Goal: Information Seeking & Learning: Find specific page/section

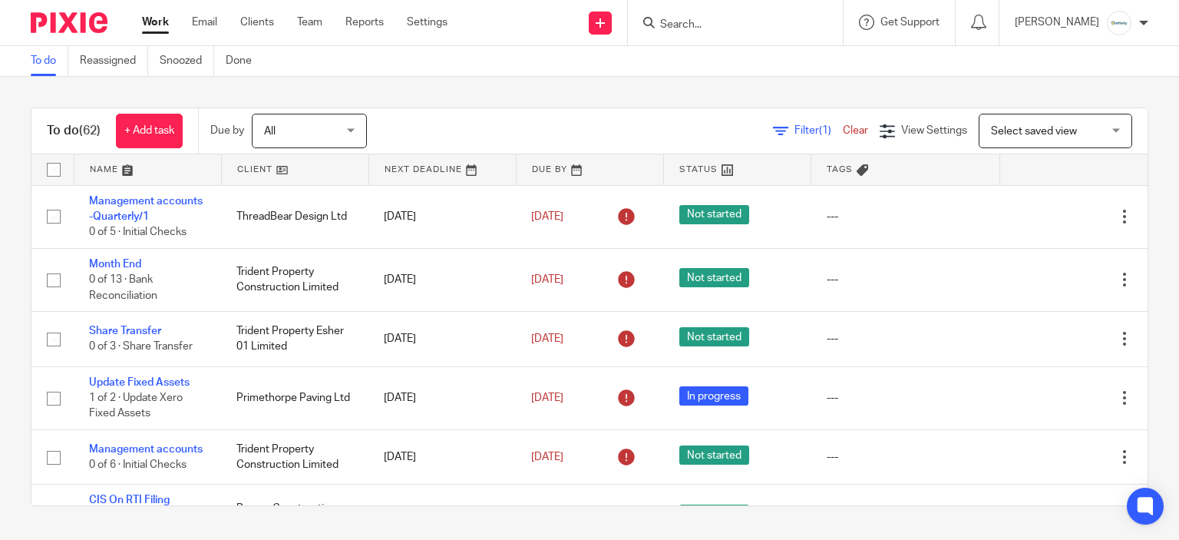
click at [749, 18] on input "Search" at bounding box center [728, 25] width 138 height 14
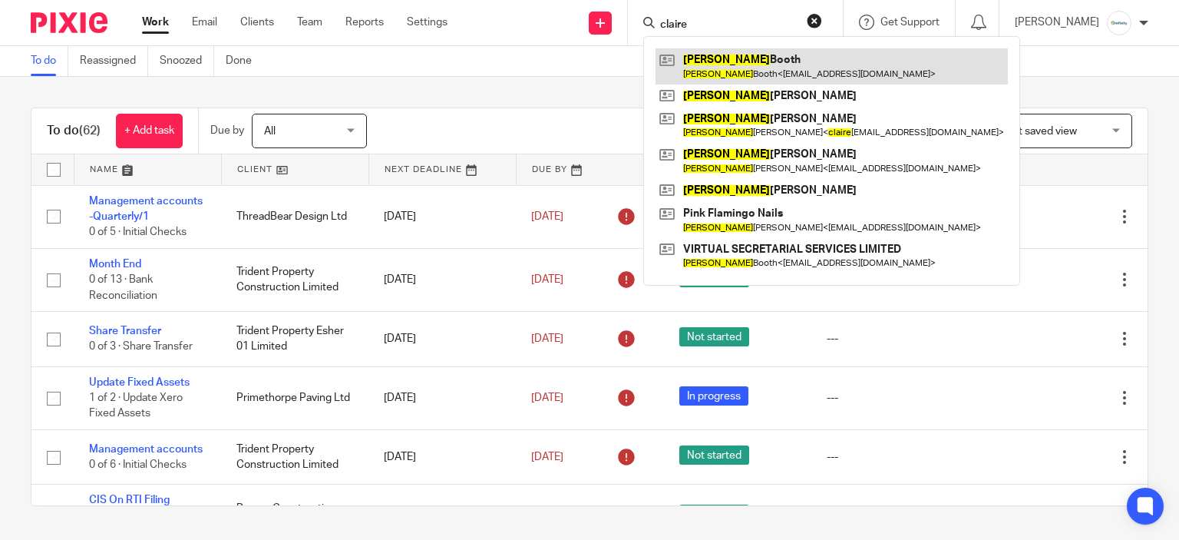
type input "claire"
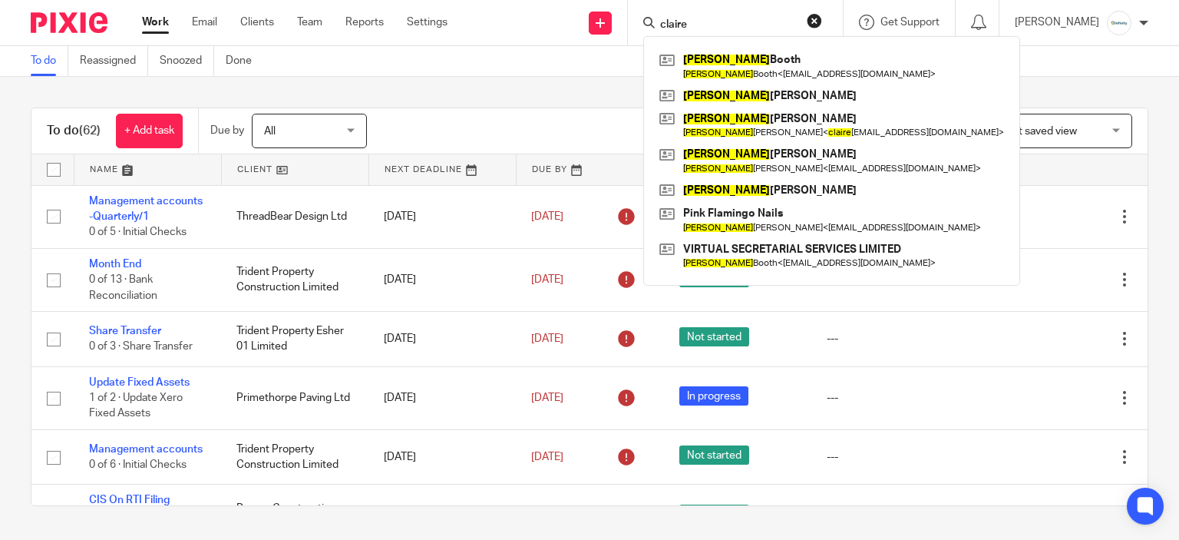
click at [385, 107] on div "To do (62) + Add task Due by All All Today Tomorrow This week Next week This mo…" at bounding box center [589, 307] width 1179 height 460
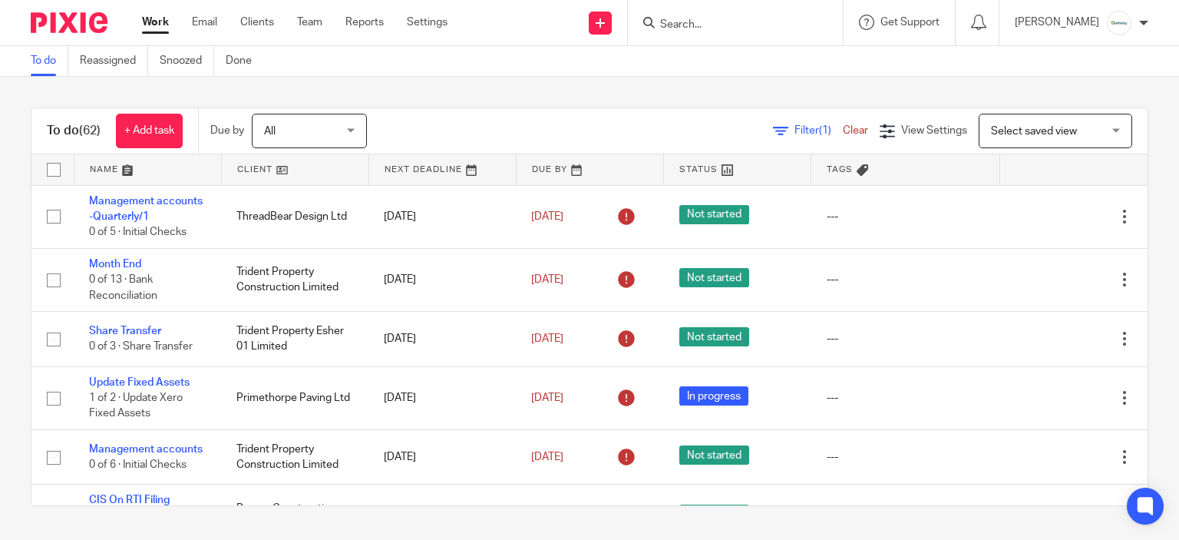
drag, startPoint x: 786, startPoint y: 27, endPoint x: 777, endPoint y: 17, distance: 13.6
click at [779, 21] on input "Search" at bounding box center [728, 25] width 138 height 14
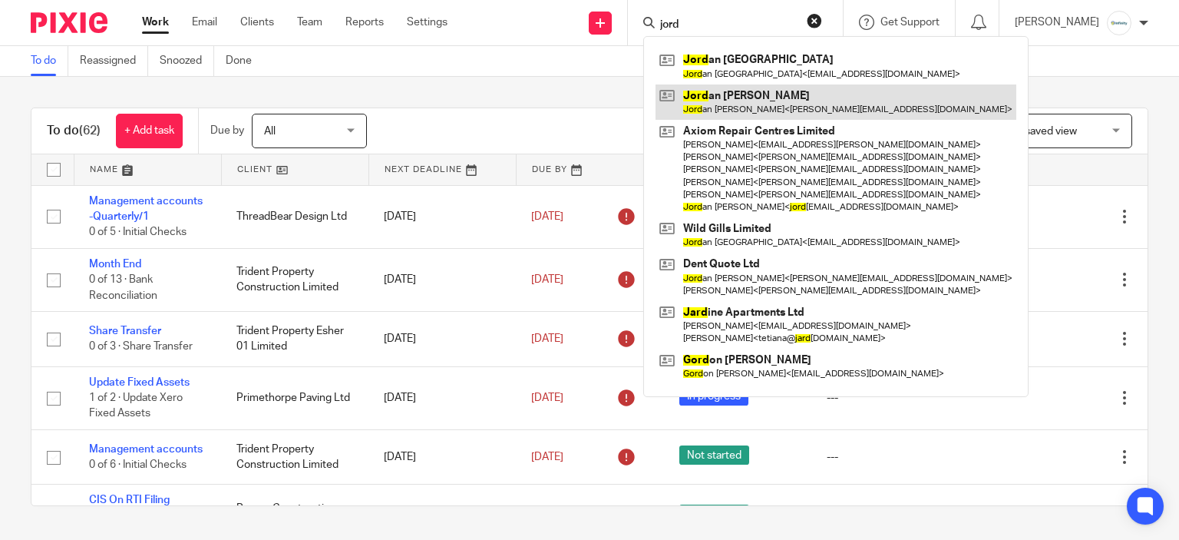
type input "jord"
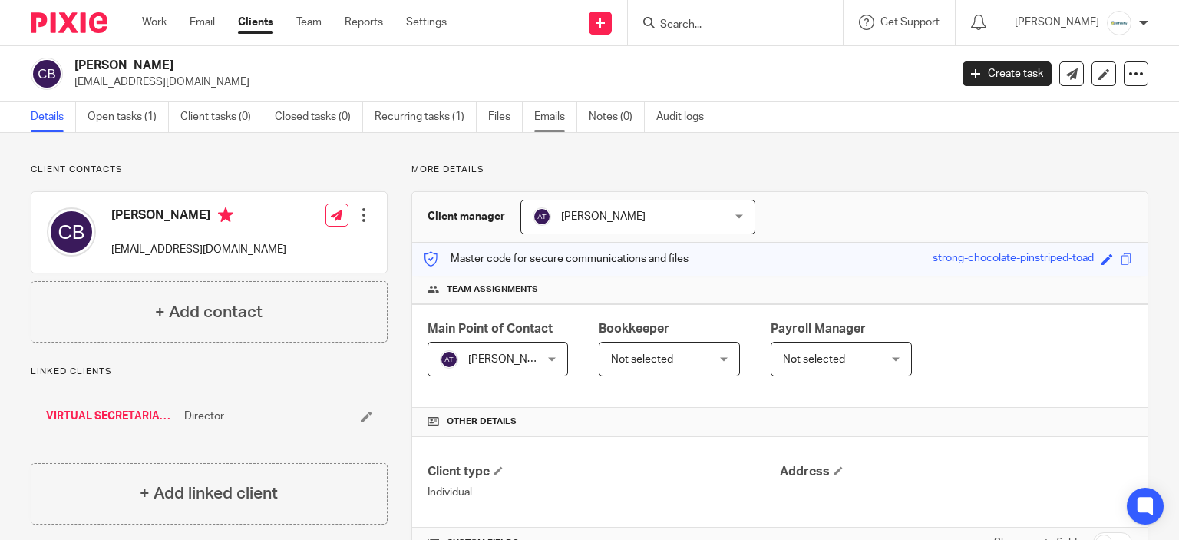
click at [539, 116] on link "Emails" at bounding box center [555, 117] width 43 height 30
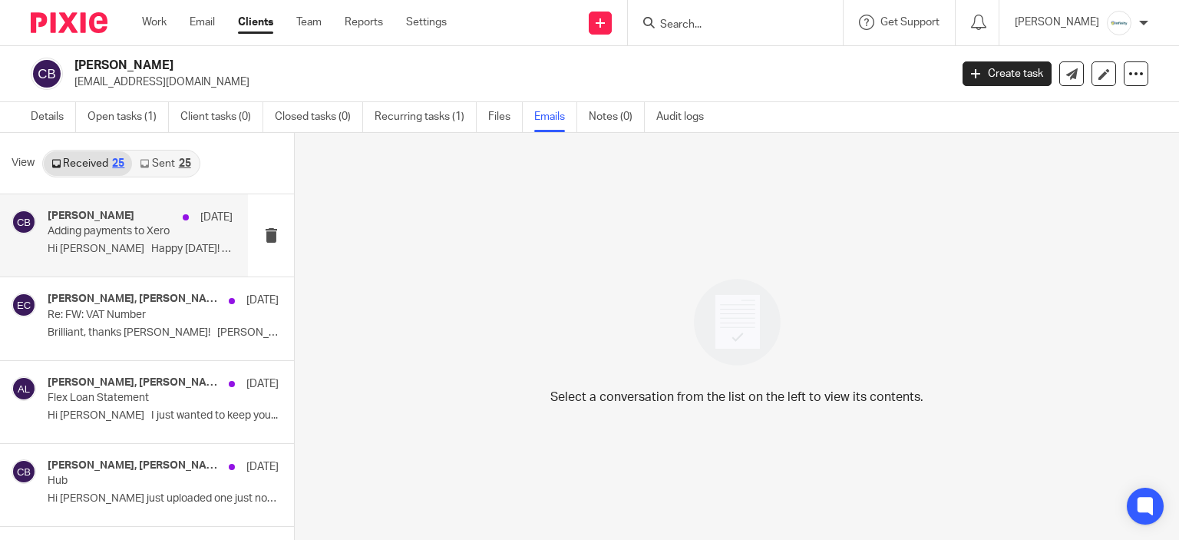
click at [127, 249] on p "Hi Aimee Happy Friday! I hope..." at bounding box center [140, 249] width 185 height 13
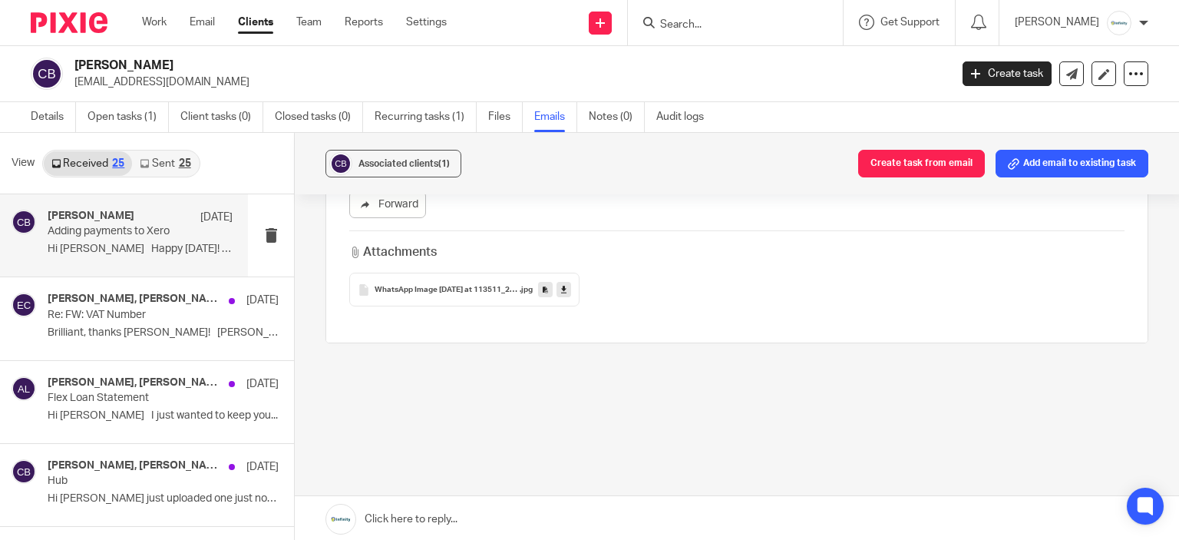
scroll to position [6, 0]
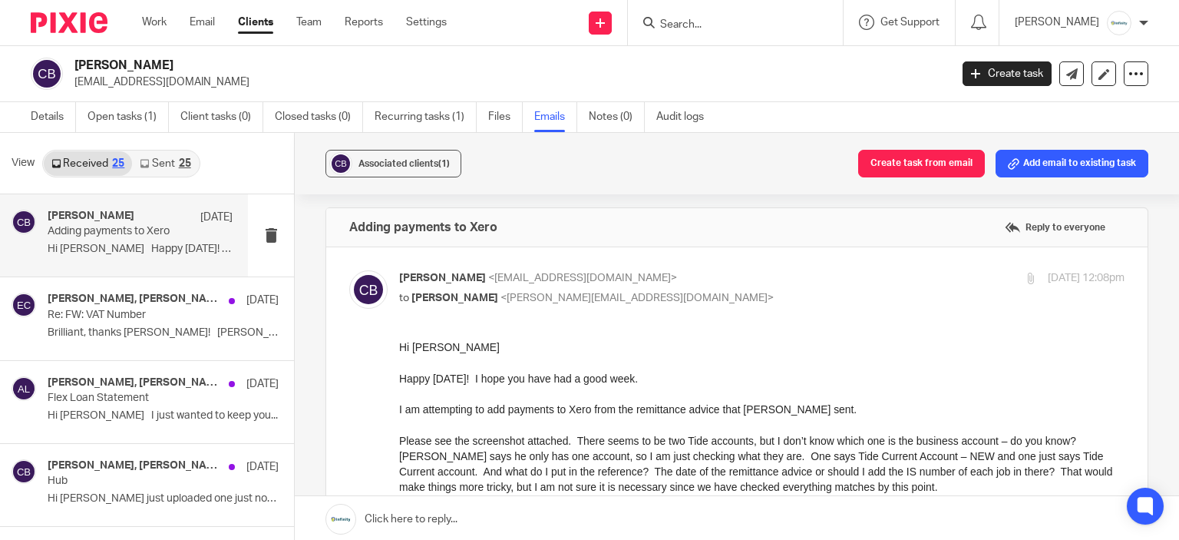
click at [155, 175] on div "Received 25 Sent 25" at bounding box center [121, 164] width 158 height 28
click at [154, 163] on link "Sent 25" at bounding box center [165, 163] width 66 height 25
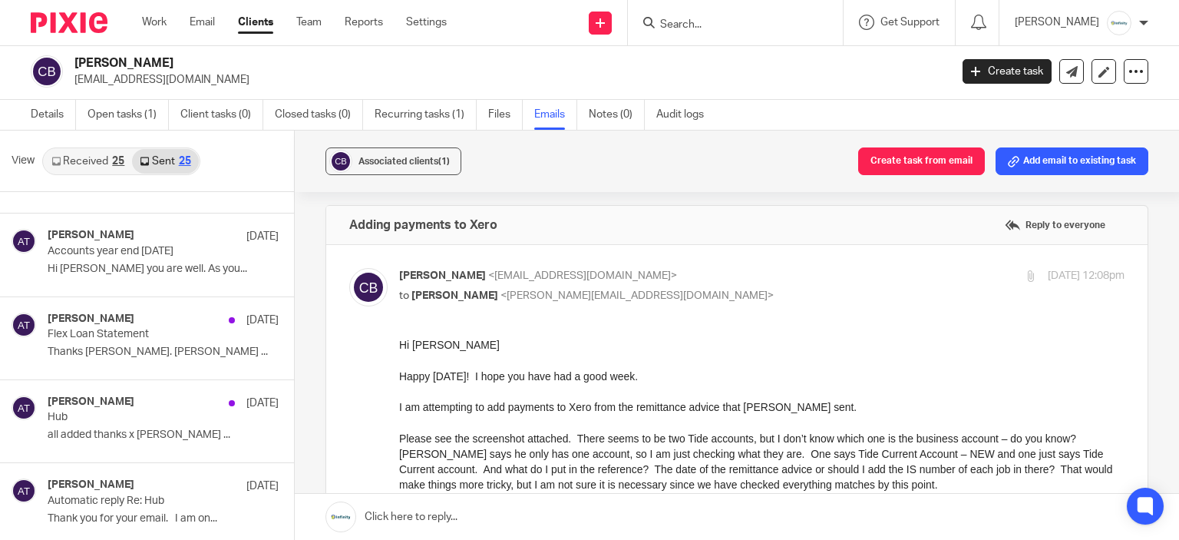
scroll to position [0, 0]
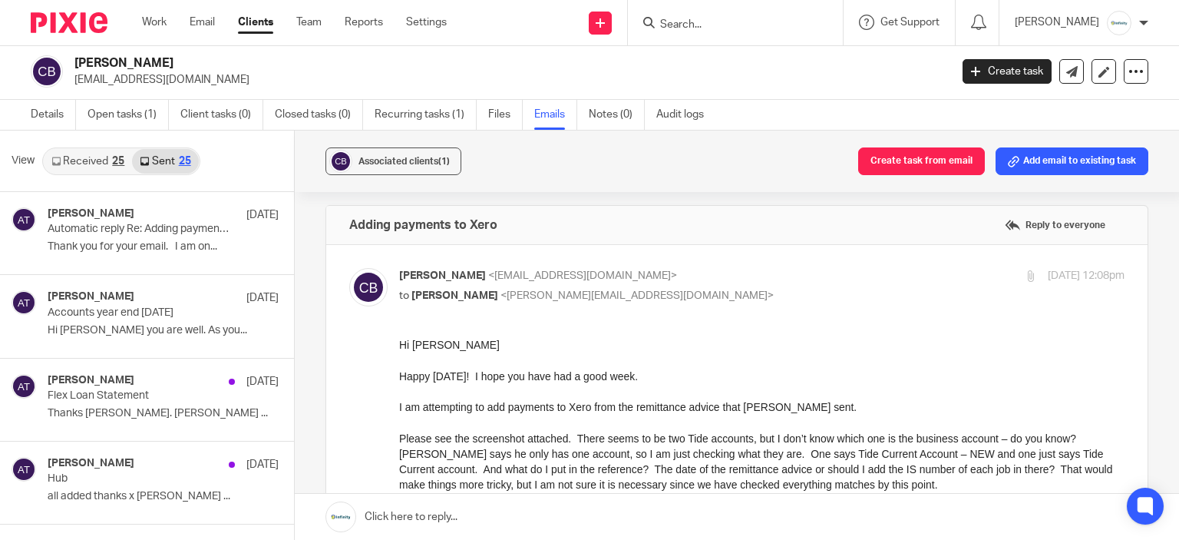
click at [74, 155] on link "Received 25" at bounding box center [88, 161] width 88 height 25
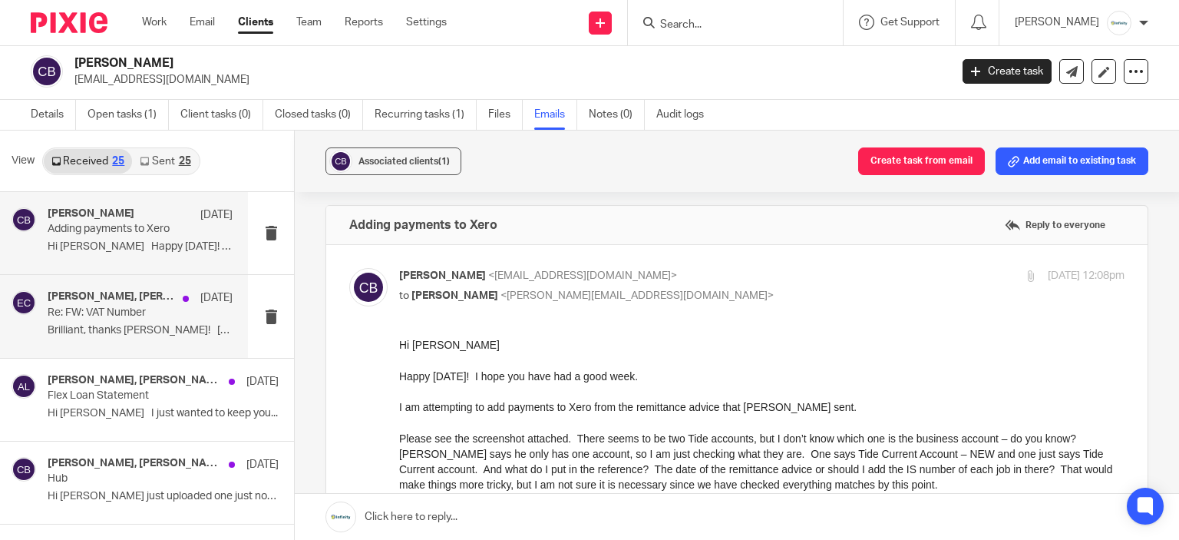
click at [154, 301] on h4 "Adam Lawes, Emma Coleman" at bounding box center [111, 296] width 127 height 13
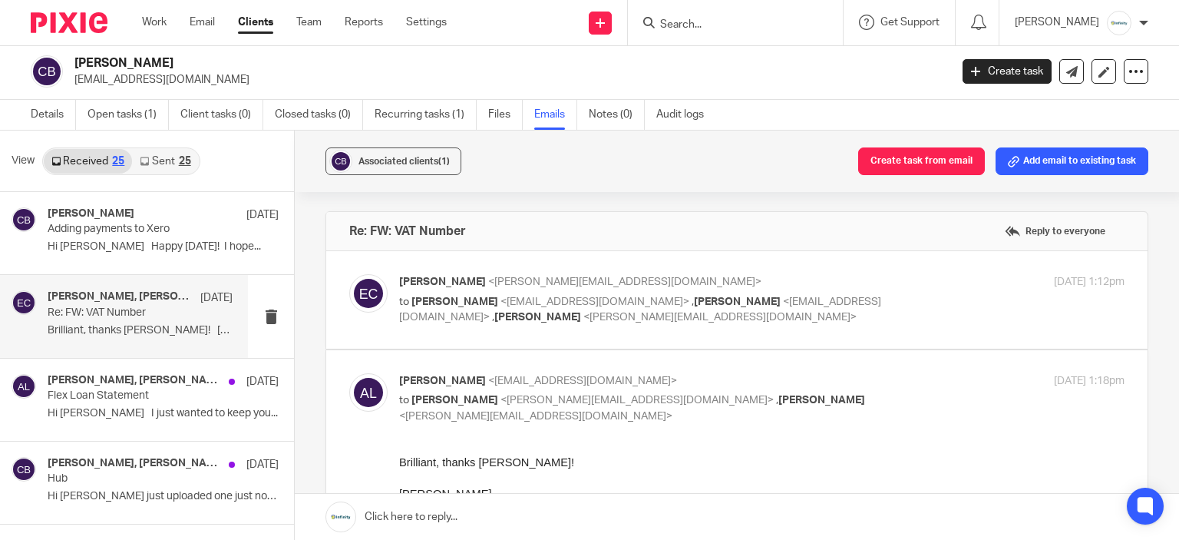
click at [678, 323] on p "to Adam Lawes <service@justifiedsystems.co.uk> , Claire Booth <work@vsswork.co.…" at bounding box center [641, 309] width 484 height 31
checkbox input "true"
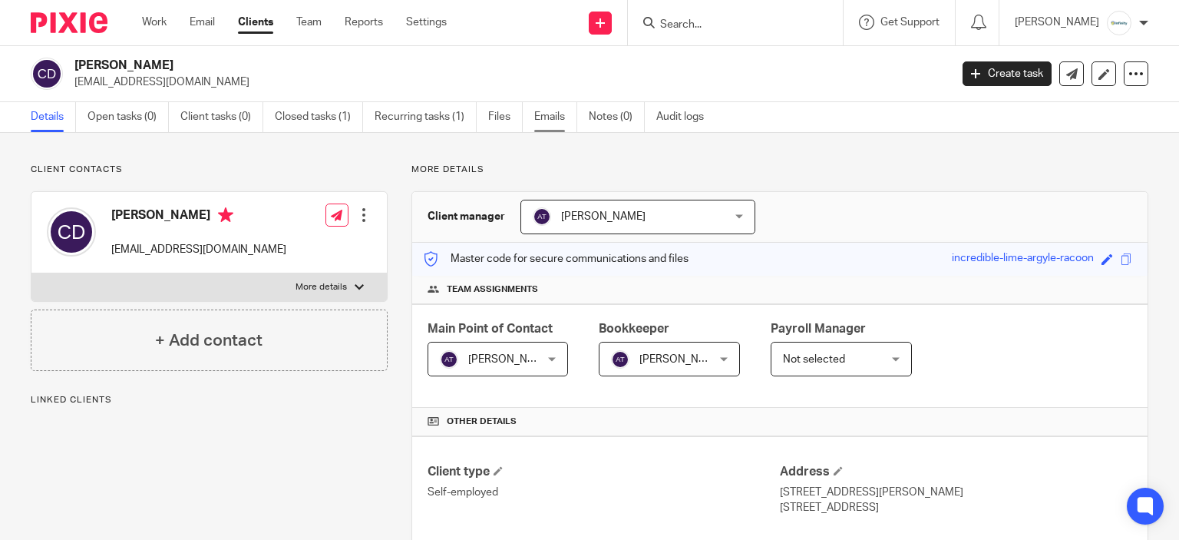
click at [537, 127] on link "Emails" at bounding box center [555, 117] width 43 height 30
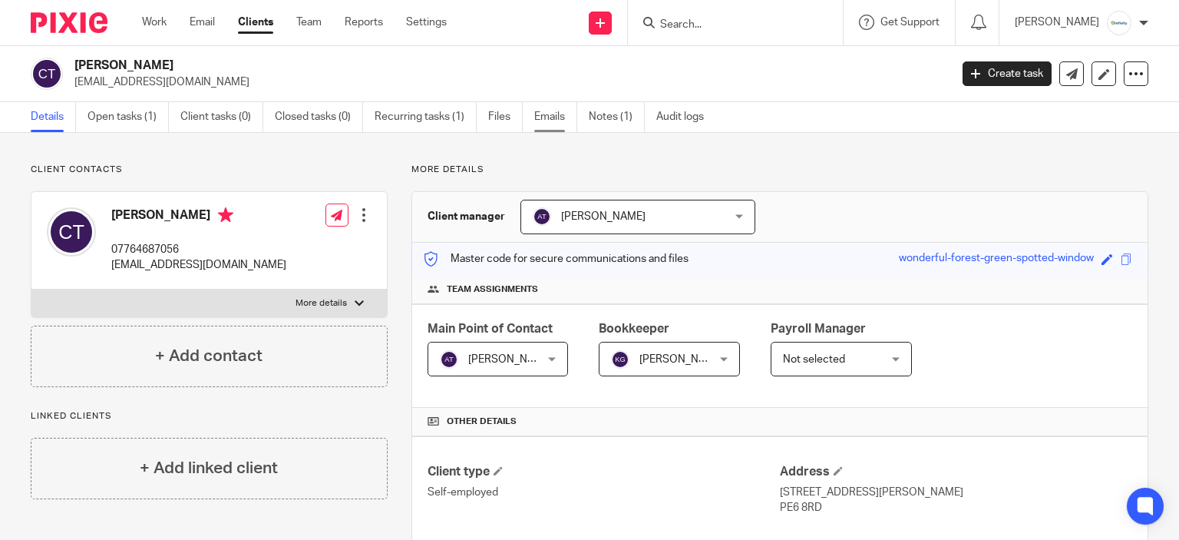
click at [563, 114] on link "Emails" at bounding box center [555, 117] width 43 height 30
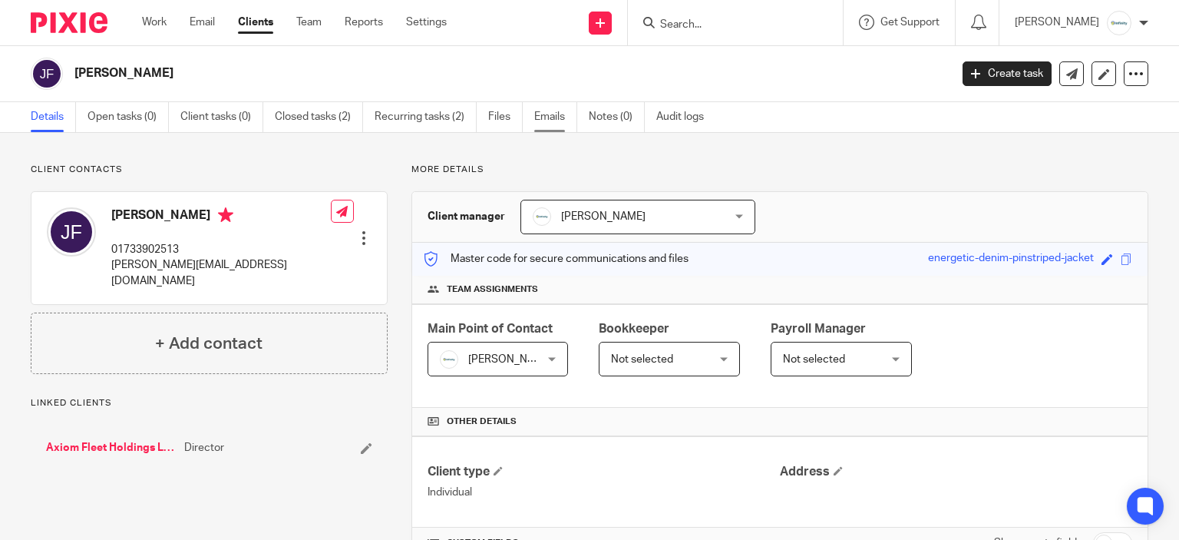
click at [563, 113] on link "Emails" at bounding box center [555, 117] width 43 height 30
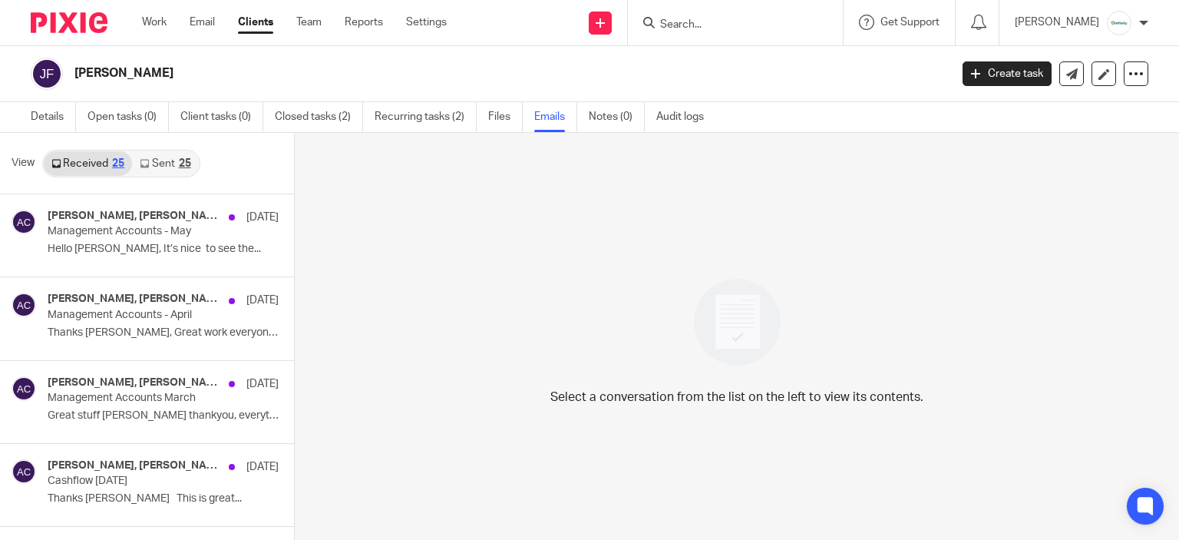
click at [167, 157] on link "Sent 25" at bounding box center [165, 163] width 66 height 25
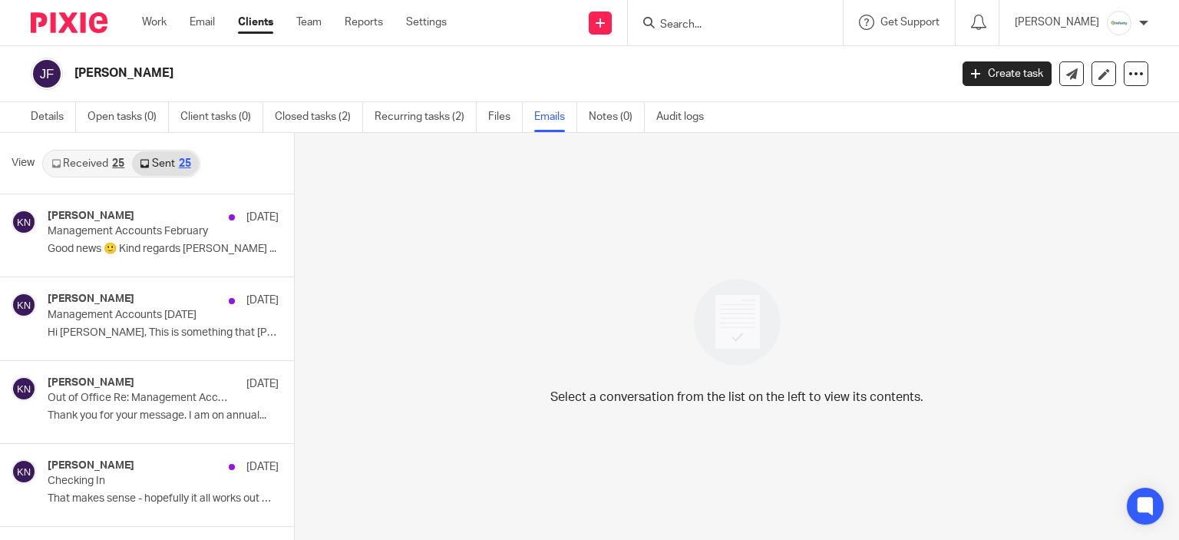
scroll to position [2, 0]
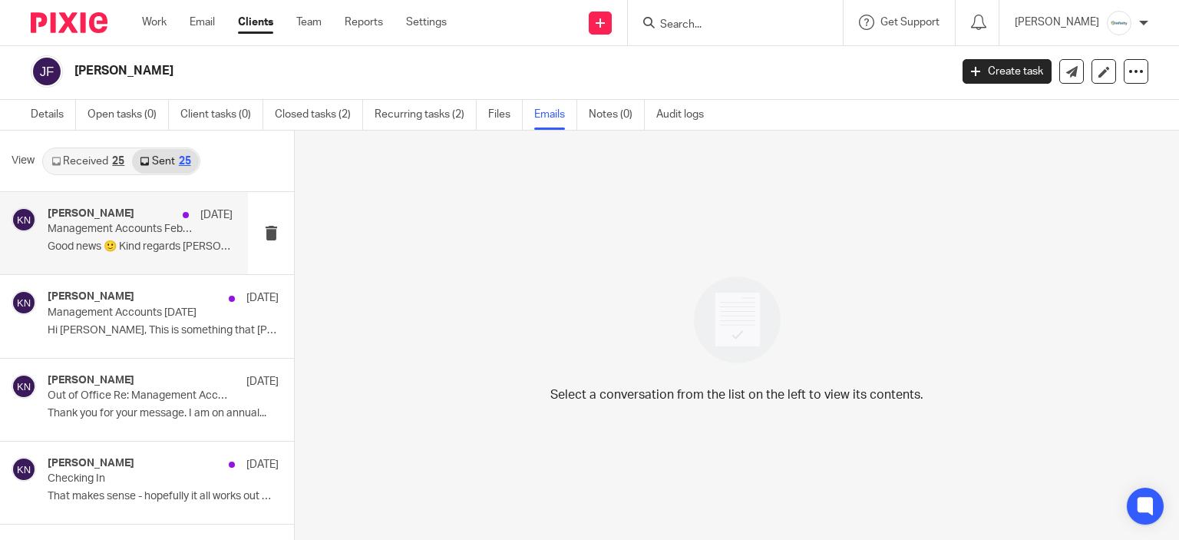
click at [59, 238] on div "Karl Newman 4 Mar Management Accounts February Good news 🙂 Kind regards Karl ..." at bounding box center [140, 232] width 185 height 51
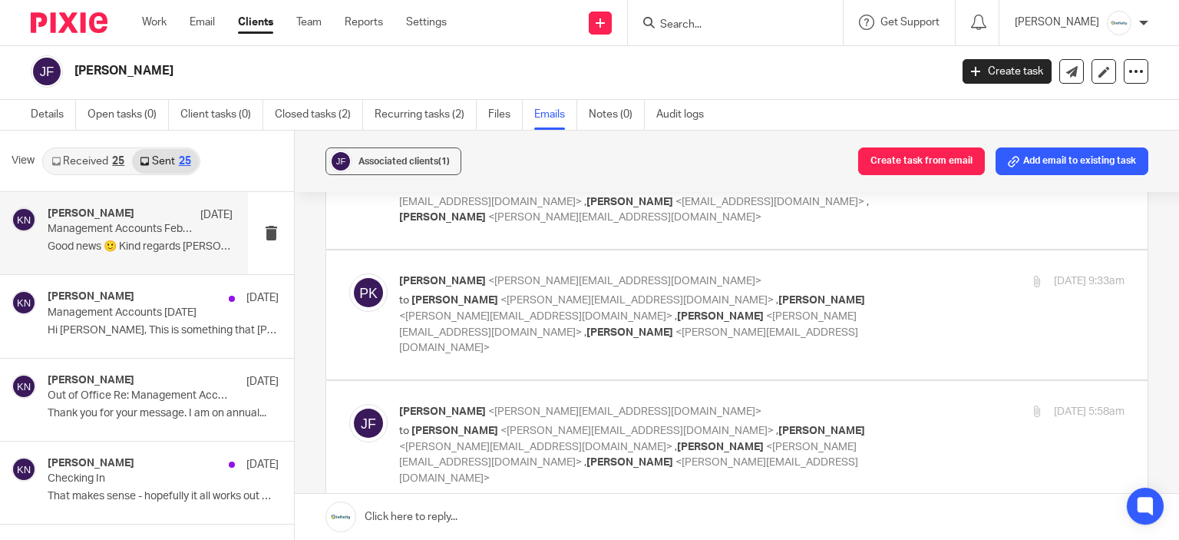
scroll to position [384, 0]
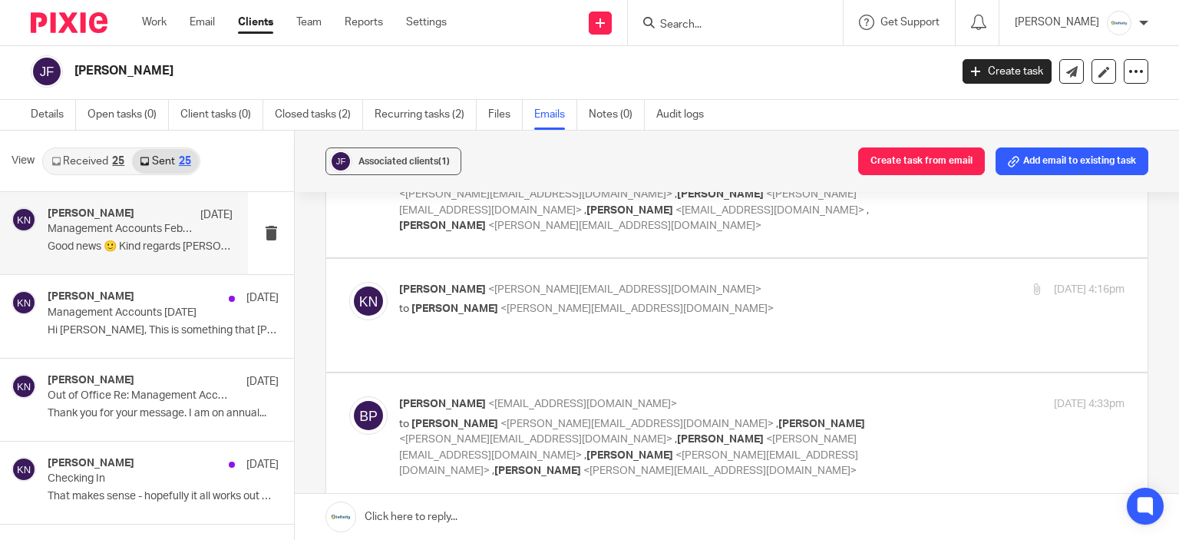
click at [111, 159] on link "Received 25" at bounding box center [88, 161] width 88 height 25
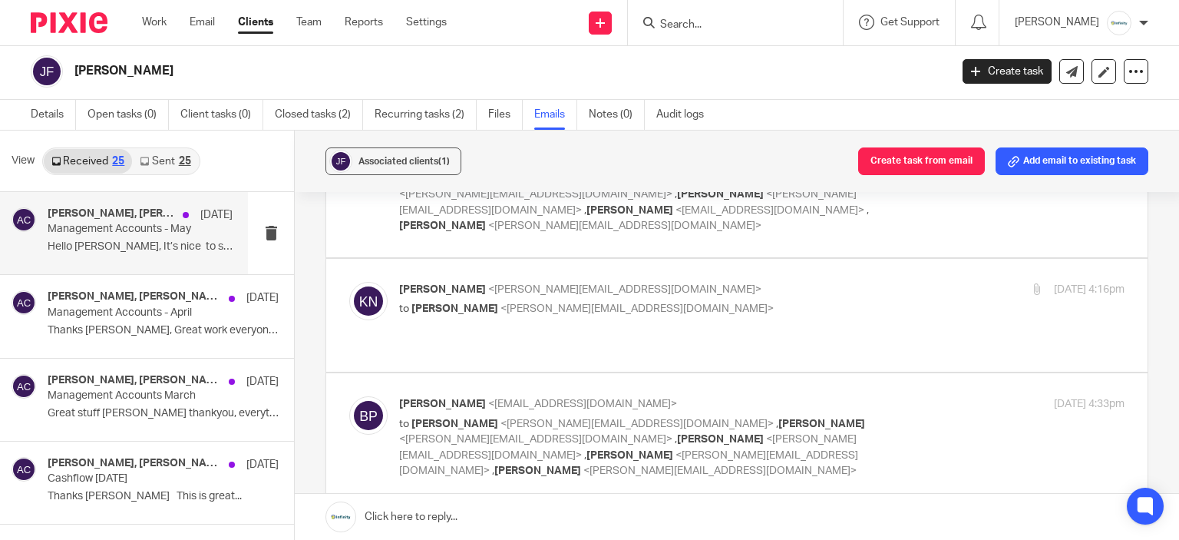
click at [117, 232] on p "Management Accounts - May" at bounding box center [122, 229] width 148 height 13
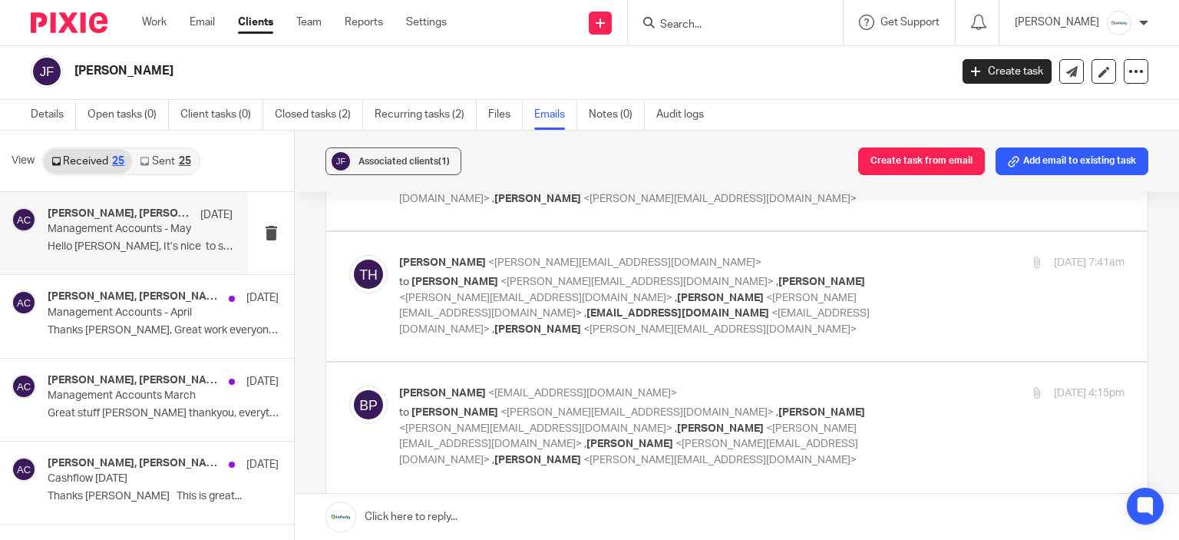
scroll to position [388, 0]
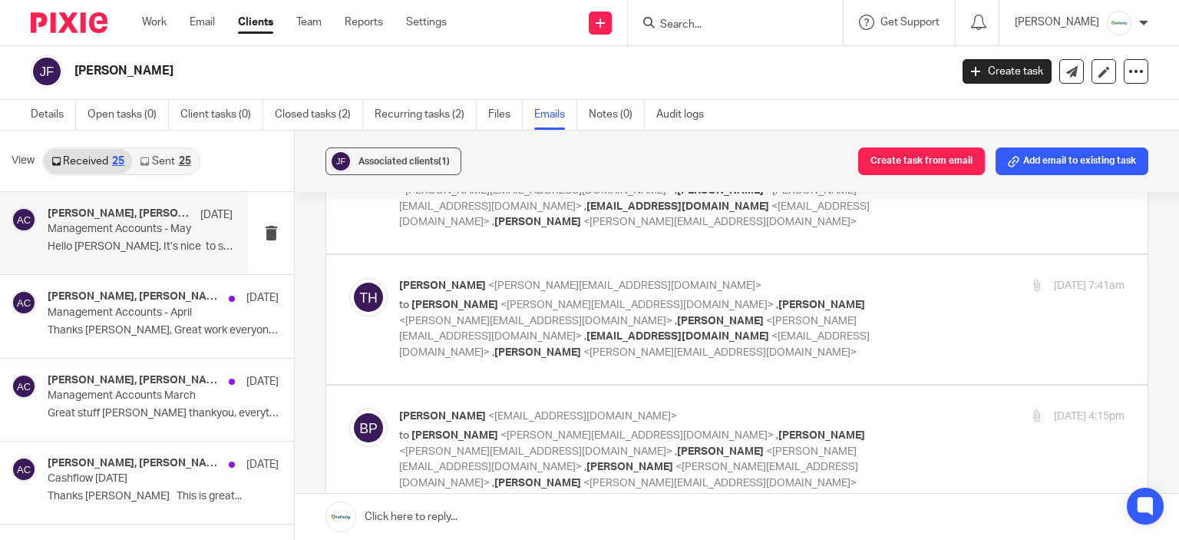
click at [1020, 278] on div "Tony Hodgson <t.hodgson@axiomrepair.co.uk> to Amy Craig <a.craig@axiomrepair.co…" at bounding box center [761, 319] width 725 height 83
checkbox input "true"
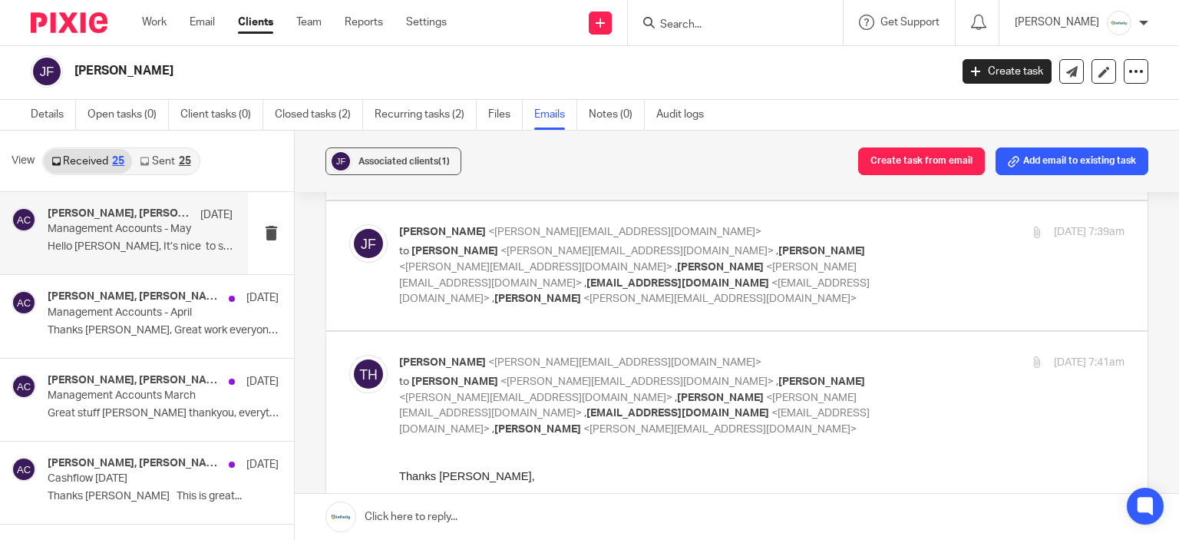
scroll to position [234, 0]
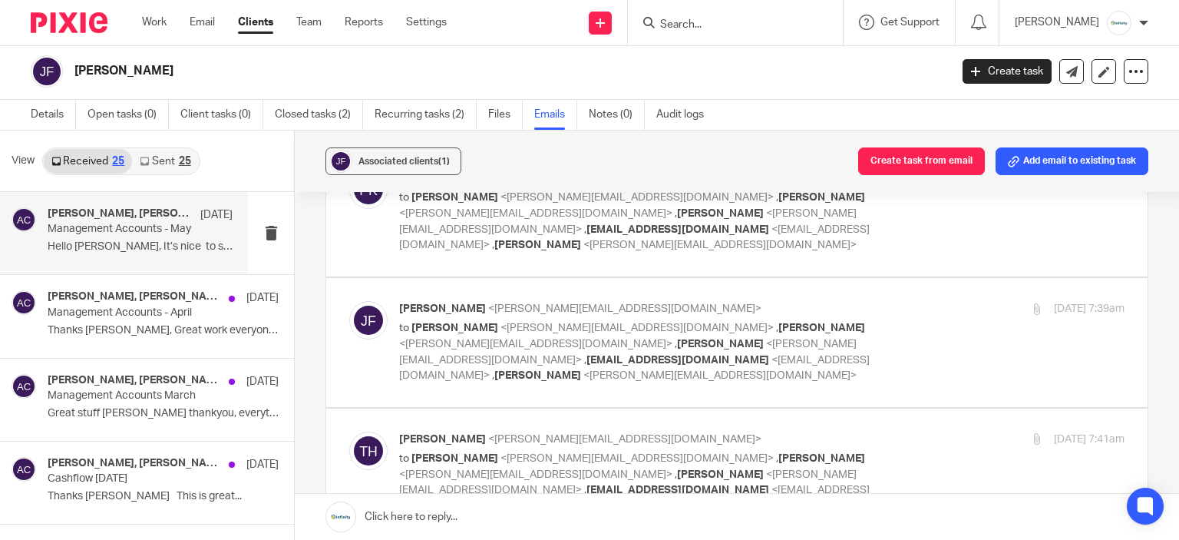
click at [1025, 328] on div "Jordan Fisher <j.fisher@axiomrepair.co.uk> to Amy Craig <a.craig@axiomrepair.co…" at bounding box center [761, 342] width 725 height 83
checkbox input "true"
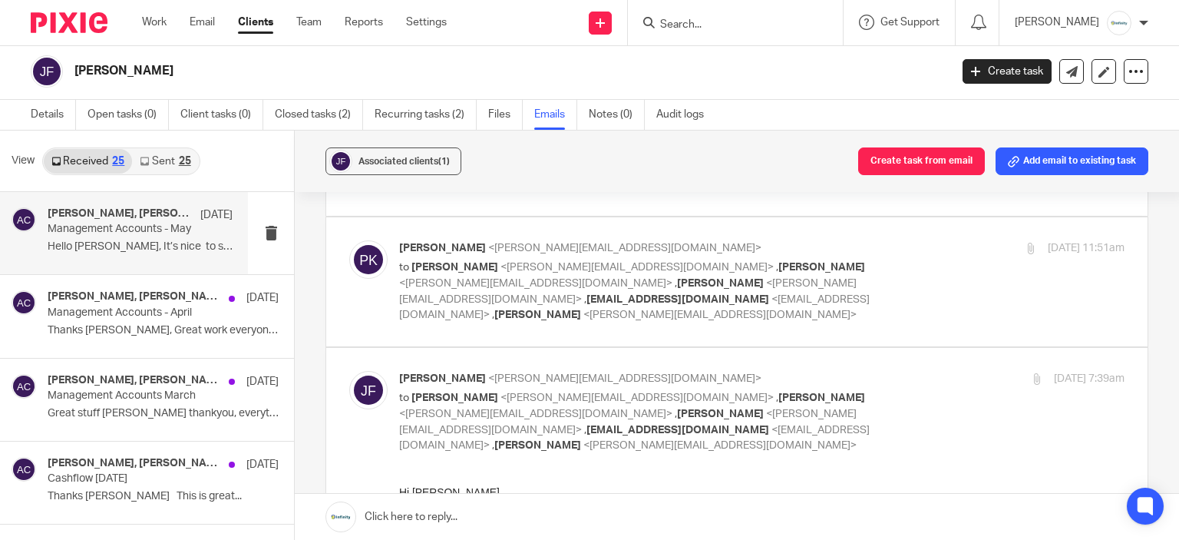
scroll to position [81, 0]
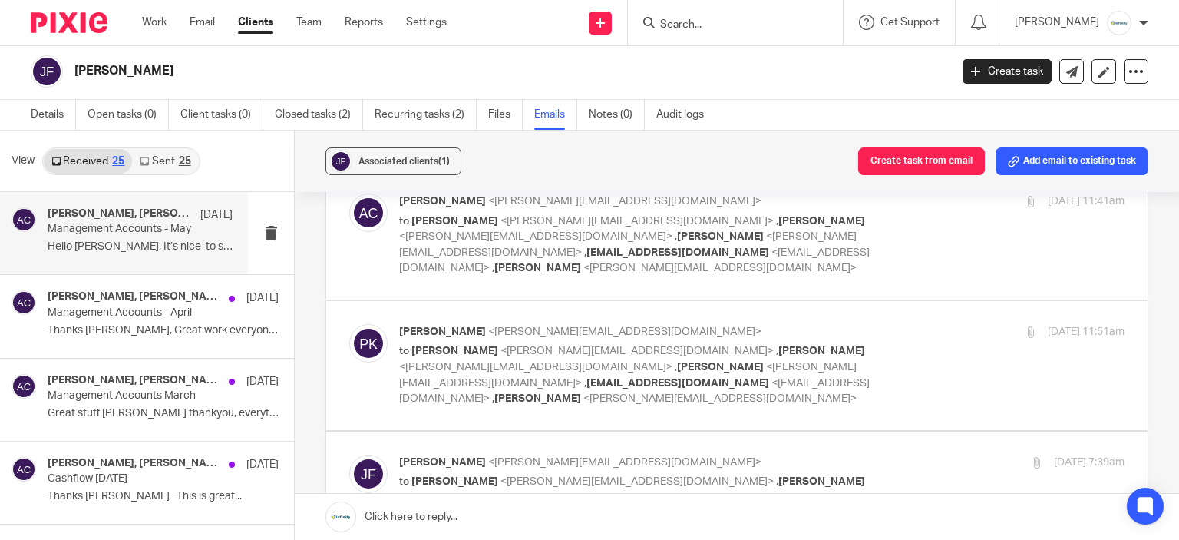
click at [1048, 328] on p "6 Jun 2025 11:51am" at bounding box center [1086, 332] width 77 height 16
checkbox input "true"
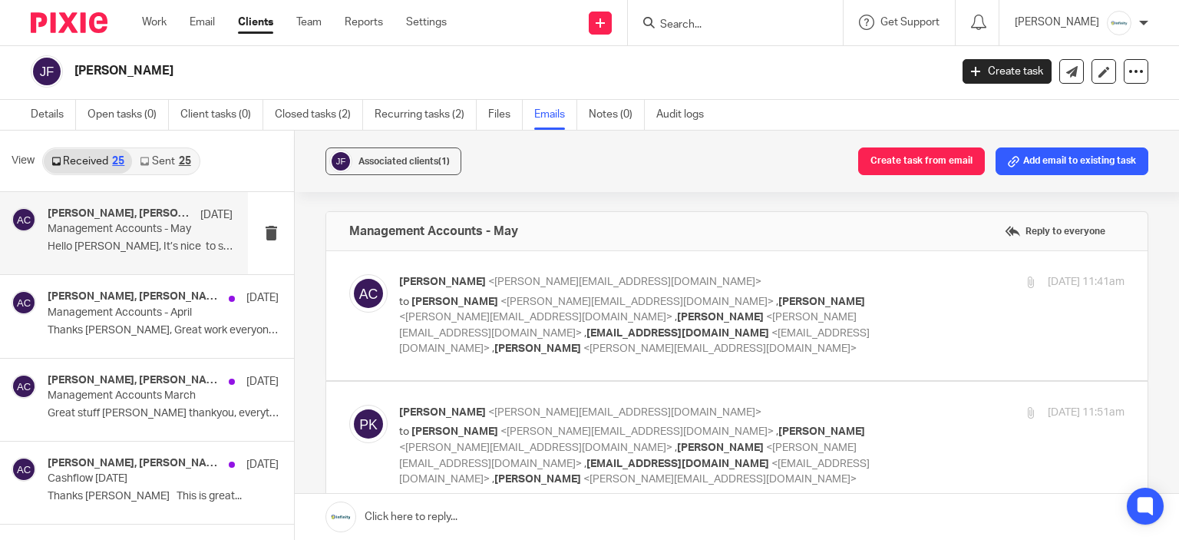
scroll to position [0, 0]
click at [1035, 333] on div "Amy Craig <a.craig@axiomrepair.co.uk> to Phil Kaszubski <p.kaszubski@axiomrepai…" at bounding box center [761, 315] width 725 height 83
checkbox input "true"
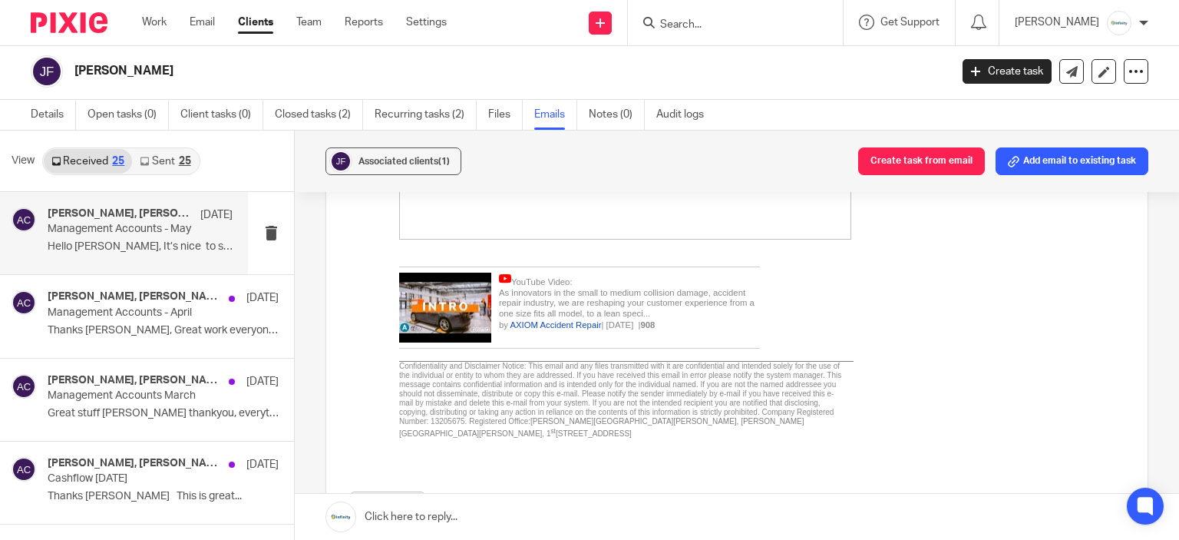
scroll to position [844, 0]
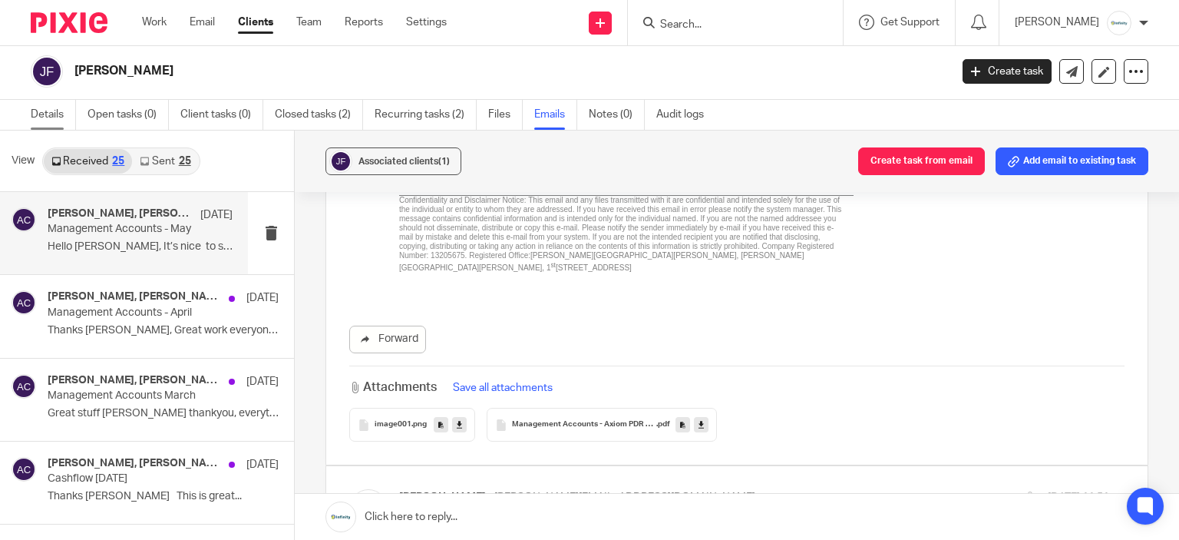
click at [34, 108] on link "Details" at bounding box center [53, 115] width 45 height 30
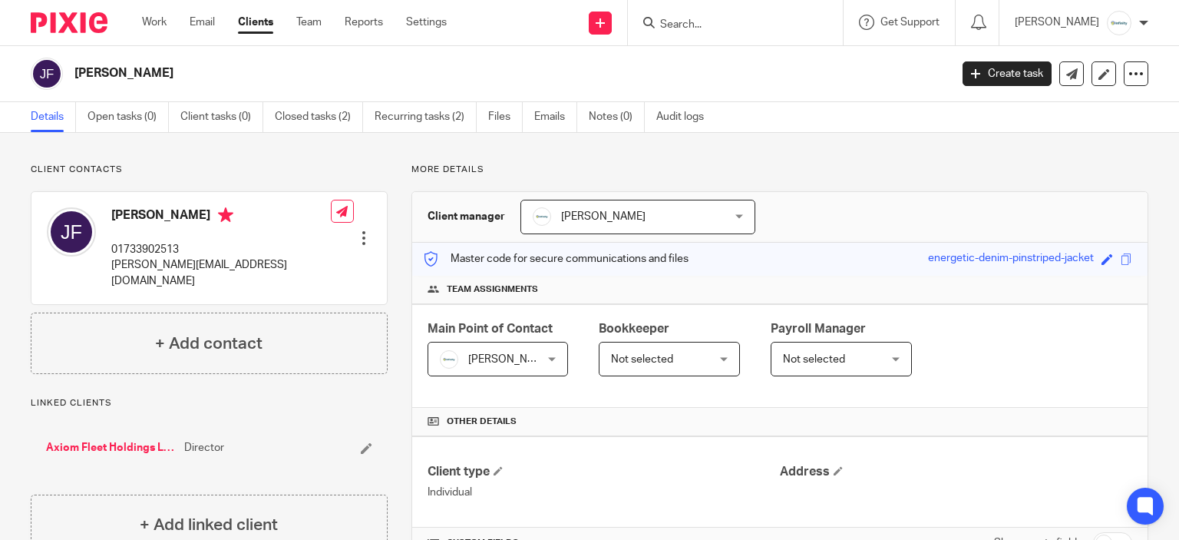
click at [153, 440] on link "Axiom Fleet Holdings Limited" at bounding box center [111, 447] width 130 height 15
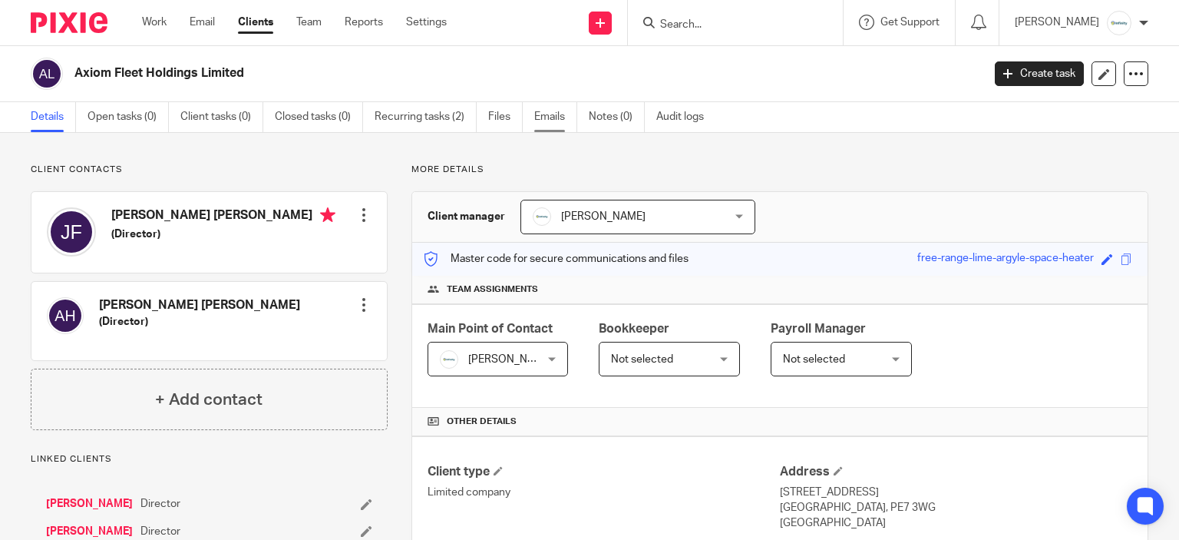
click at [560, 114] on link "Emails" at bounding box center [555, 117] width 43 height 30
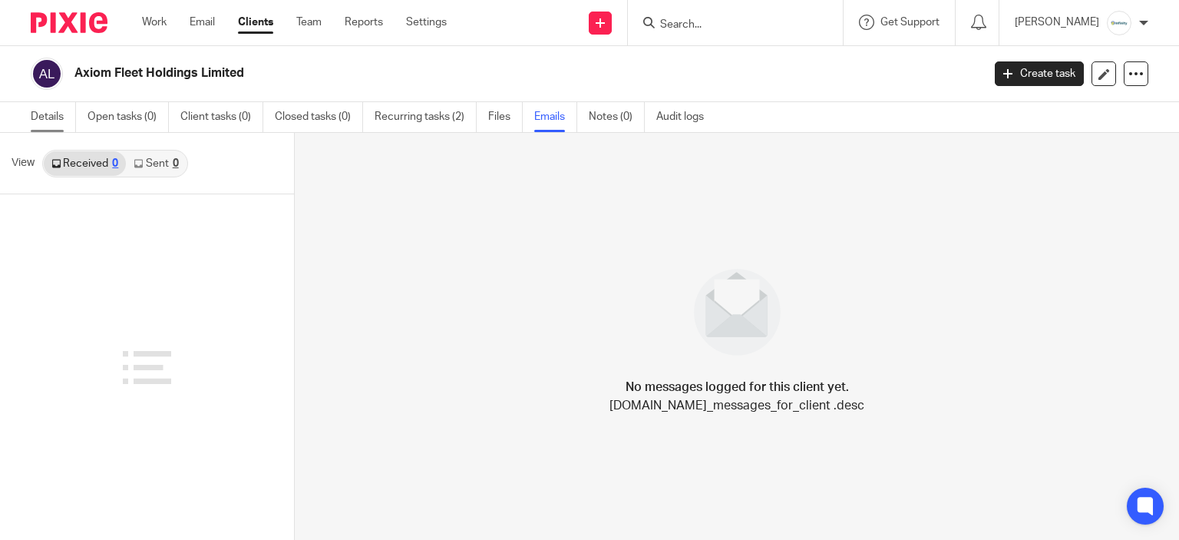
click at [53, 120] on link "Details" at bounding box center [53, 117] width 45 height 30
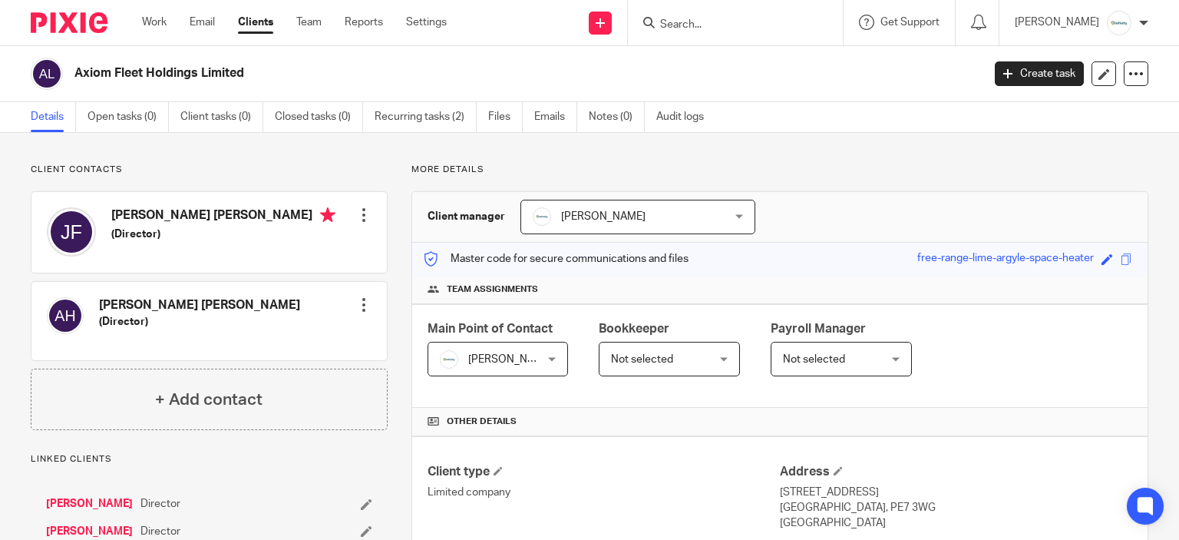
scroll to position [341, 0]
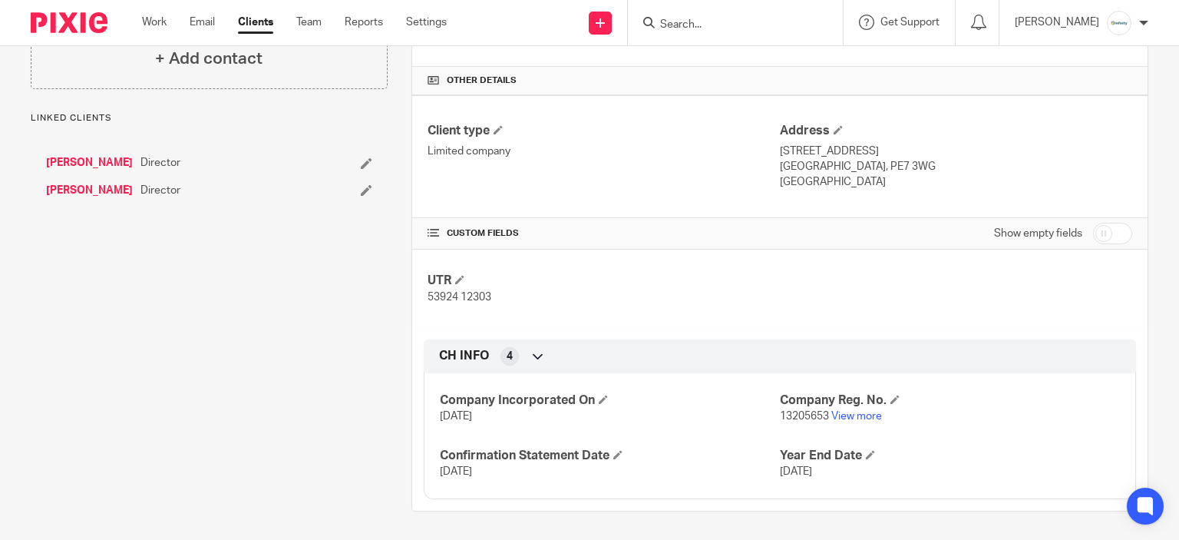
click at [110, 189] on link "[PERSON_NAME]" at bounding box center [89, 190] width 87 height 15
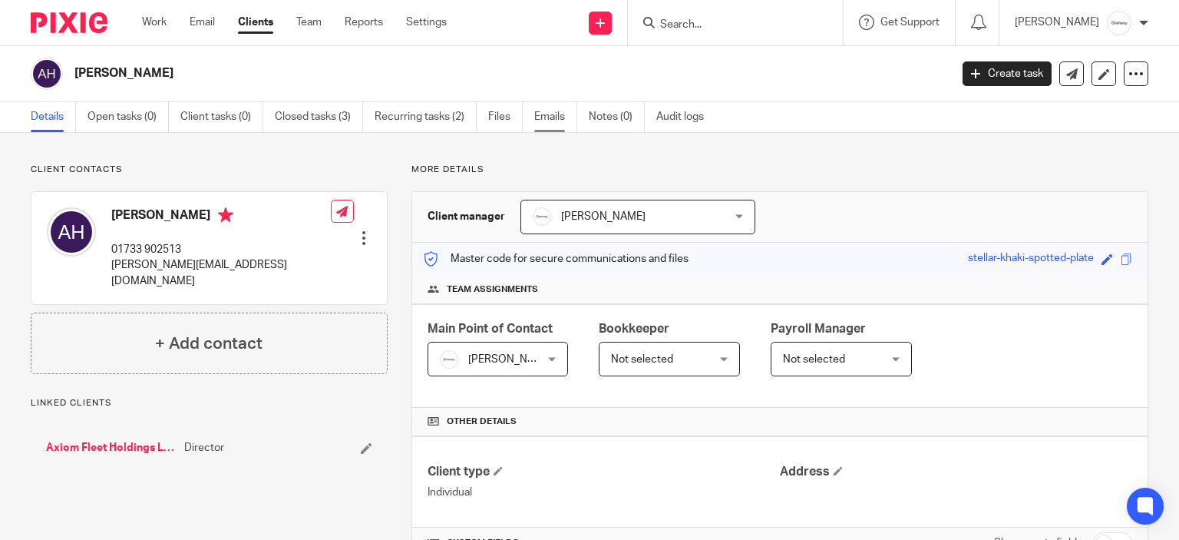
click at [559, 114] on link "Emails" at bounding box center [555, 117] width 43 height 30
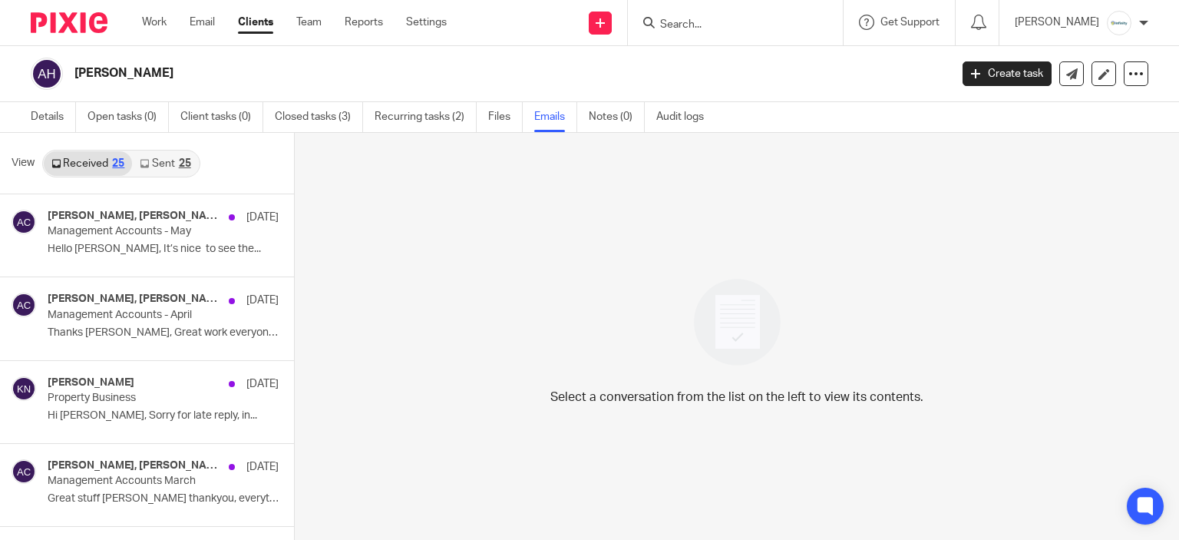
click at [167, 150] on div "Received 25 Sent 25" at bounding box center [121, 164] width 158 height 28
click at [172, 157] on link "Sent 25" at bounding box center [165, 163] width 66 height 25
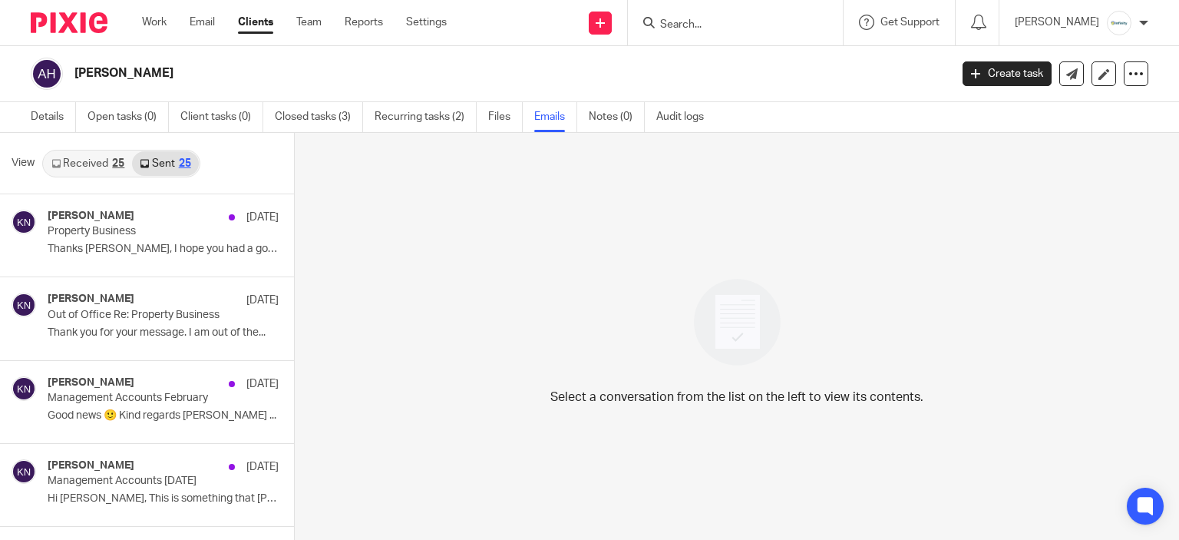
scroll to position [2, 0]
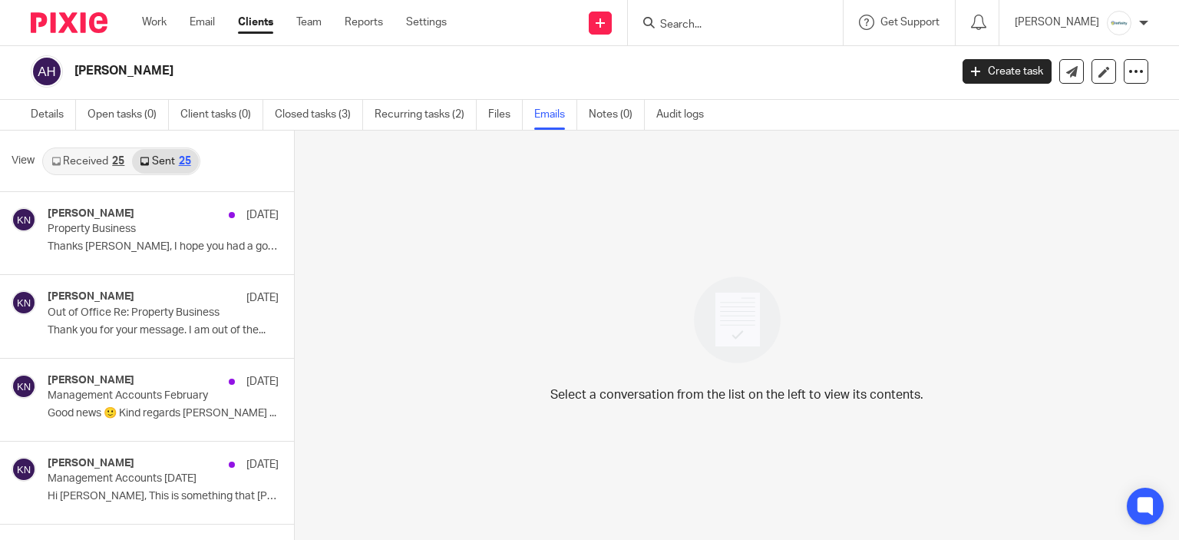
click at [75, 156] on link "Received 25" at bounding box center [88, 161] width 88 height 25
